Goal: Check status: Check status

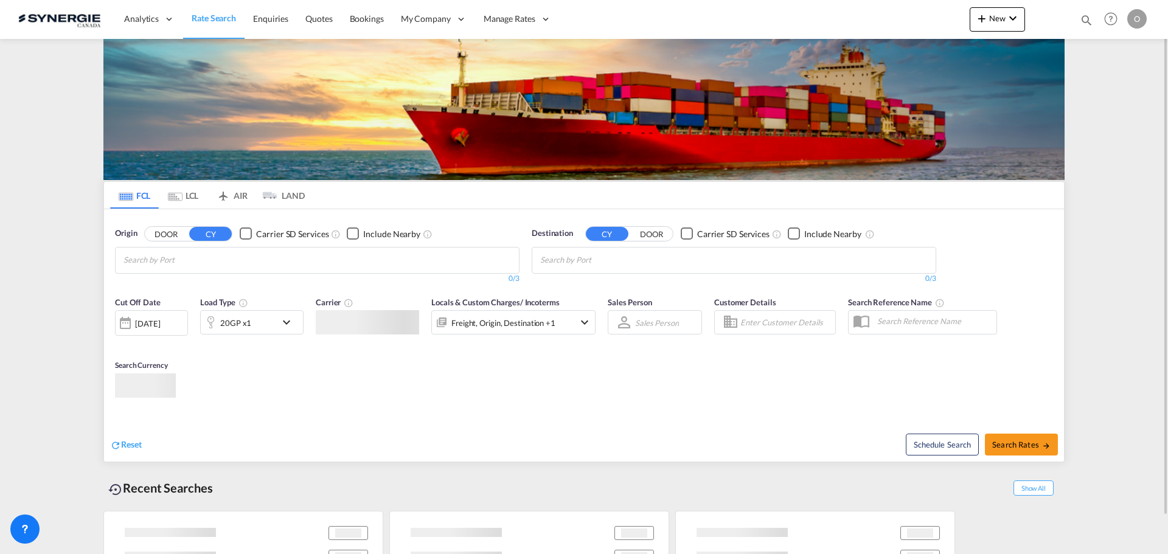
click at [1090, 23] on md-icon "icon-magnify" at bounding box center [1086, 19] width 13 height 13
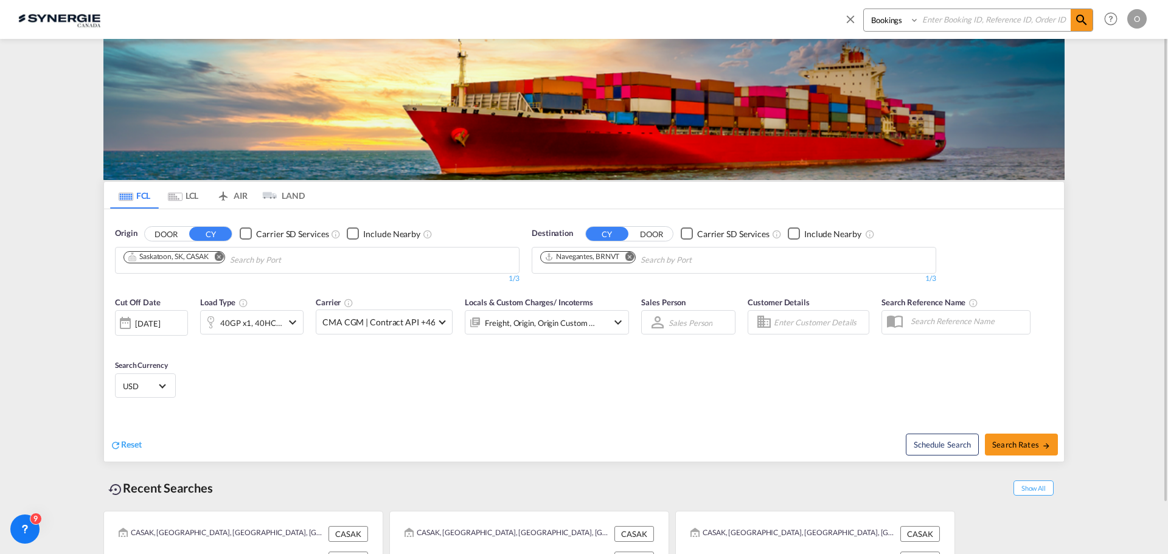
click at [880, 19] on select "Bookings Quotes Enquiries" at bounding box center [893, 20] width 58 height 22
select select "Quotes"
click at [864, 9] on select "Bookings Quotes Enquiries" at bounding box center [893, 20] width 58 height 22
click at [959, 32] on div "Bookings Quotes Enquiries" at bounding box center [968, 23] width 249 height 29
click at [966, 21] on input at bounding box center [995, 19] width 152 height 21
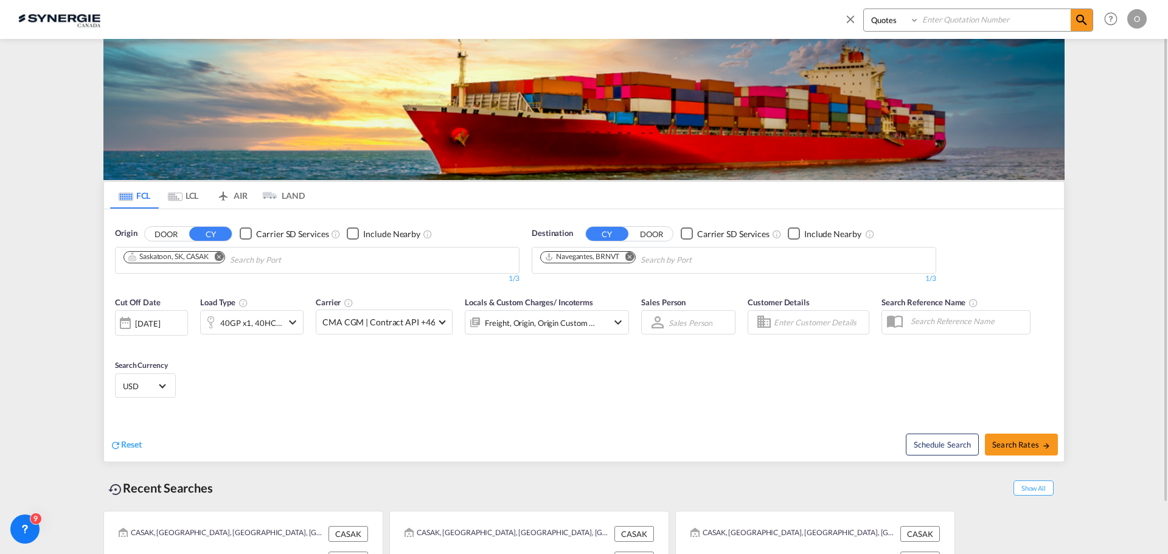
paste input "SYC000015392"
type input "SYC000015392"
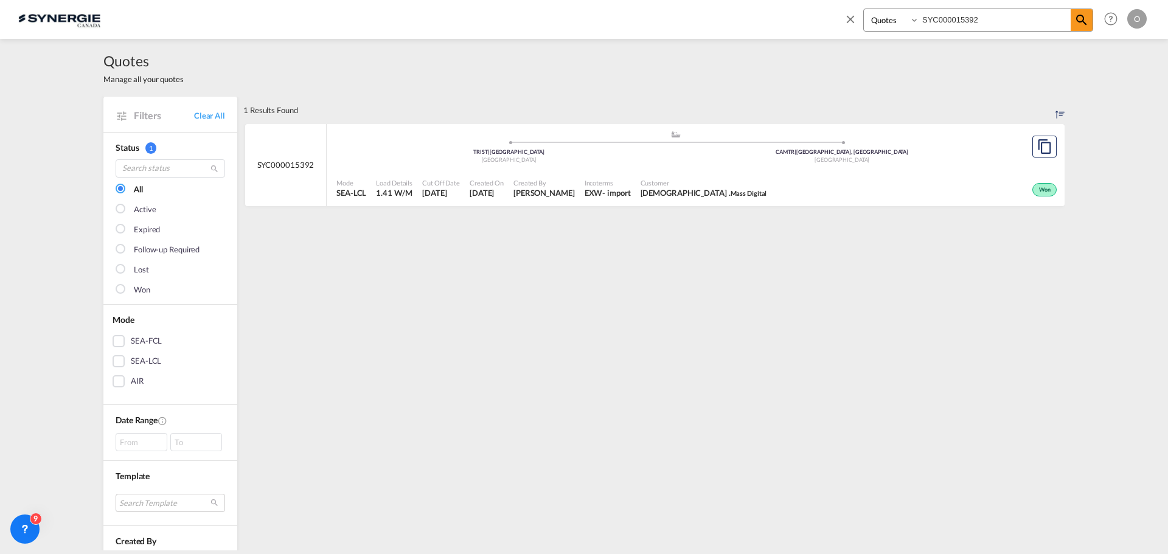
click at [772, 181] on div "Won" at bounding box center [916, 188] width 288 height 30
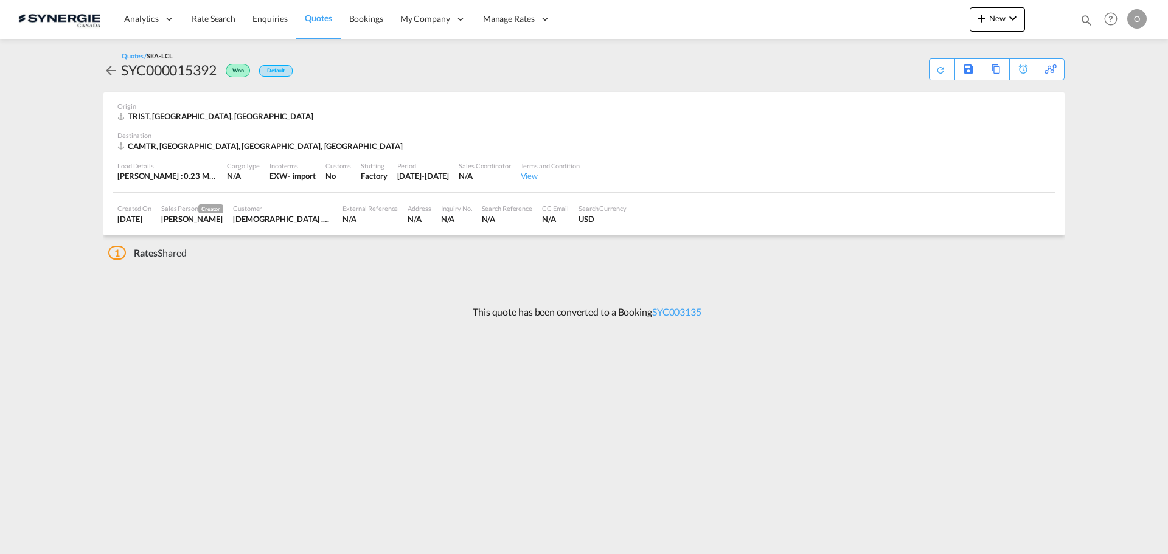
click at [679, 318] on p "This quote has been converted to a Booking SYC003135" at bounding box center [584, 311] width 235 height 13
click at [686, 311] on link "SYC003135" at bounding box center [676, 312] width 49 height 12
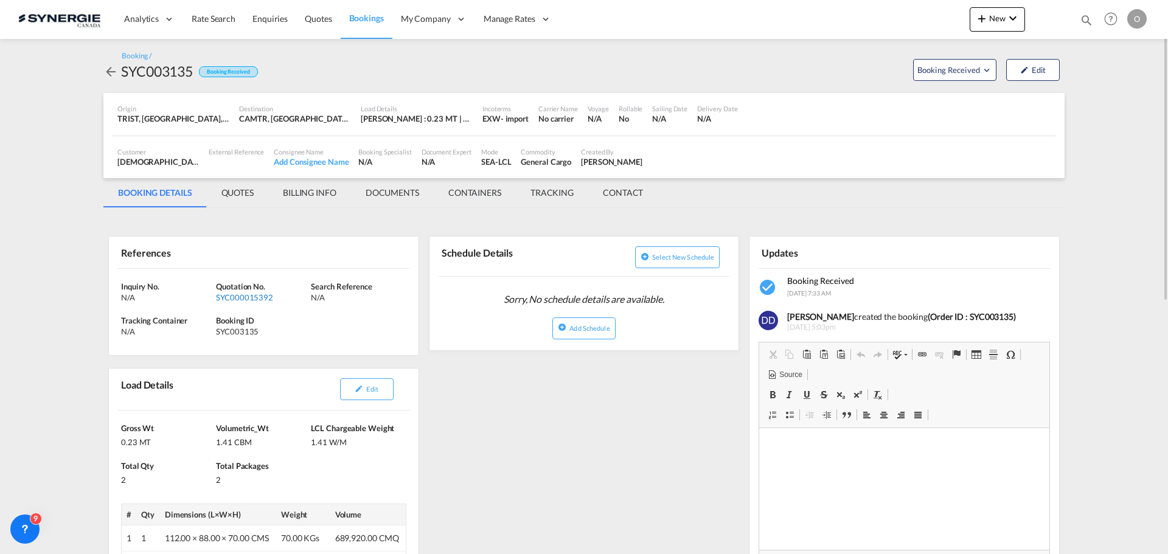
click at [265, 295] on div "SYC000015392" at bounding box center [262, 297] width 92 height 11
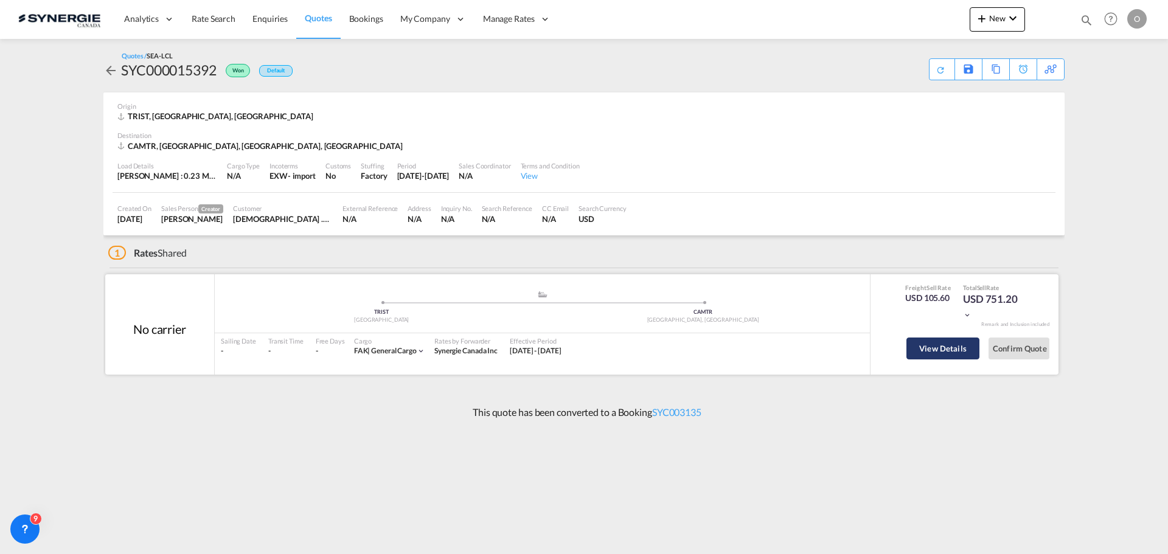
click at [938, 347] on button "View Details" at bounding box center [943, 349] width 73 height 22
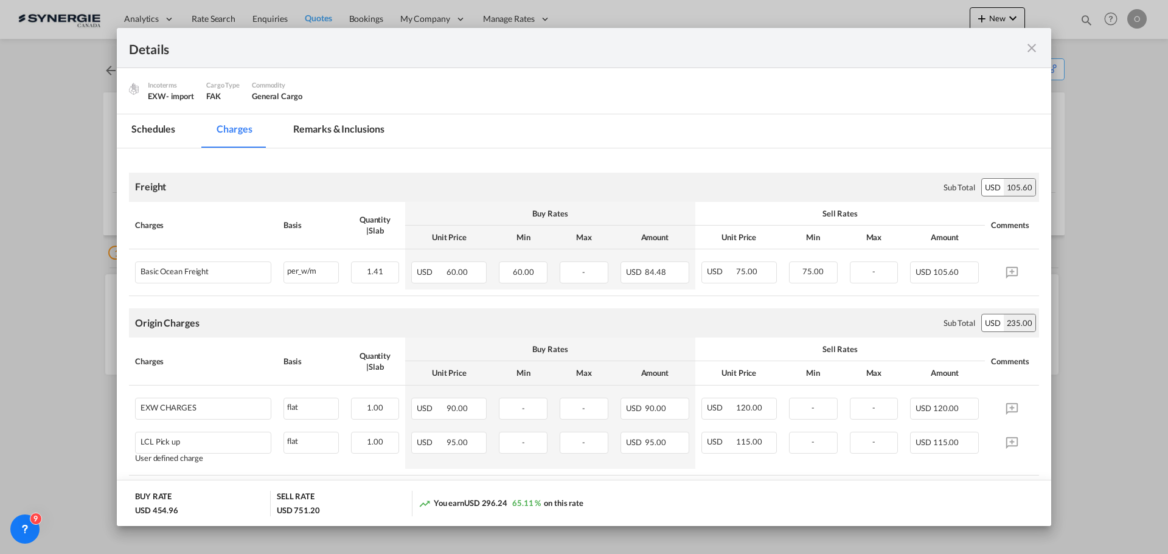
scroll to position [122, 0]
